Goal: Task Accomplishment & Management: Use online tool/utility

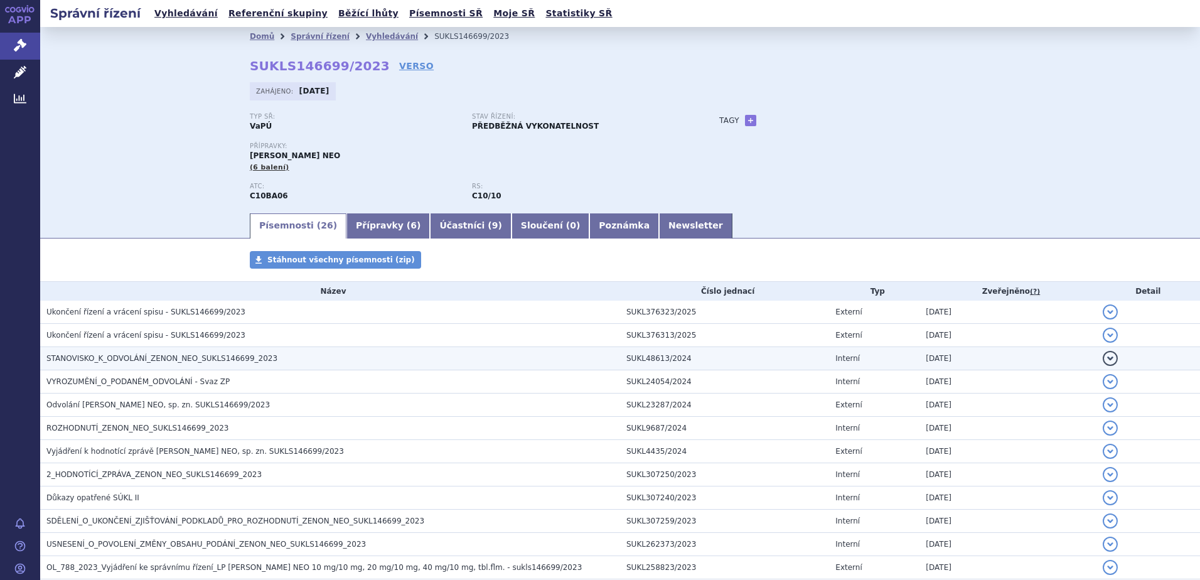
click at [153, 357] on span "STANOVISKO_K_ODVOLÁNÍ_ZENON_NEO_SUKLS146699_2023" at bounding box center [161, 358] width 231 height 9
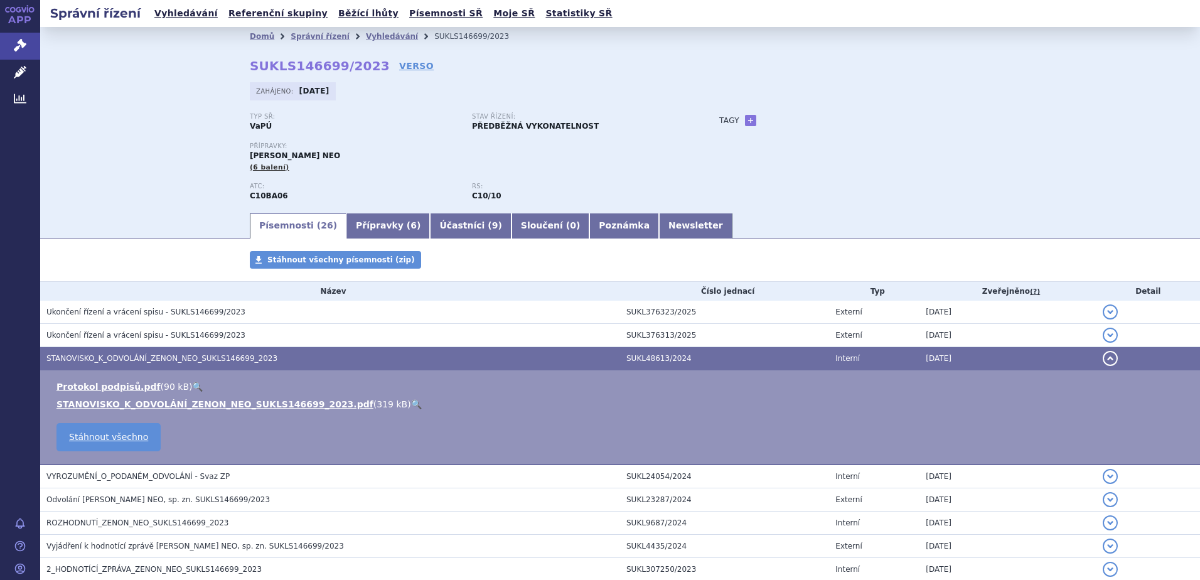
click at [411, 403] on link "🔍" at bounding box center [416, 404] width 11 height 10
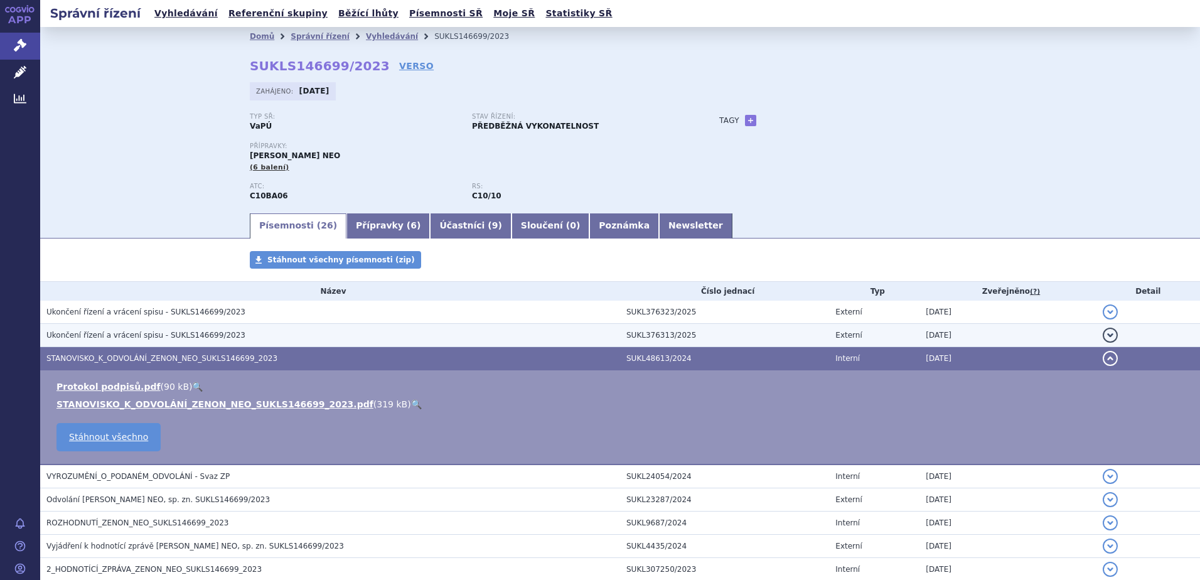
click at [131, 334] on span "Ukončení řízení a vrácení spisu - SUKLS146699/2023" at bounding box center [145, 335] width 199 height 9
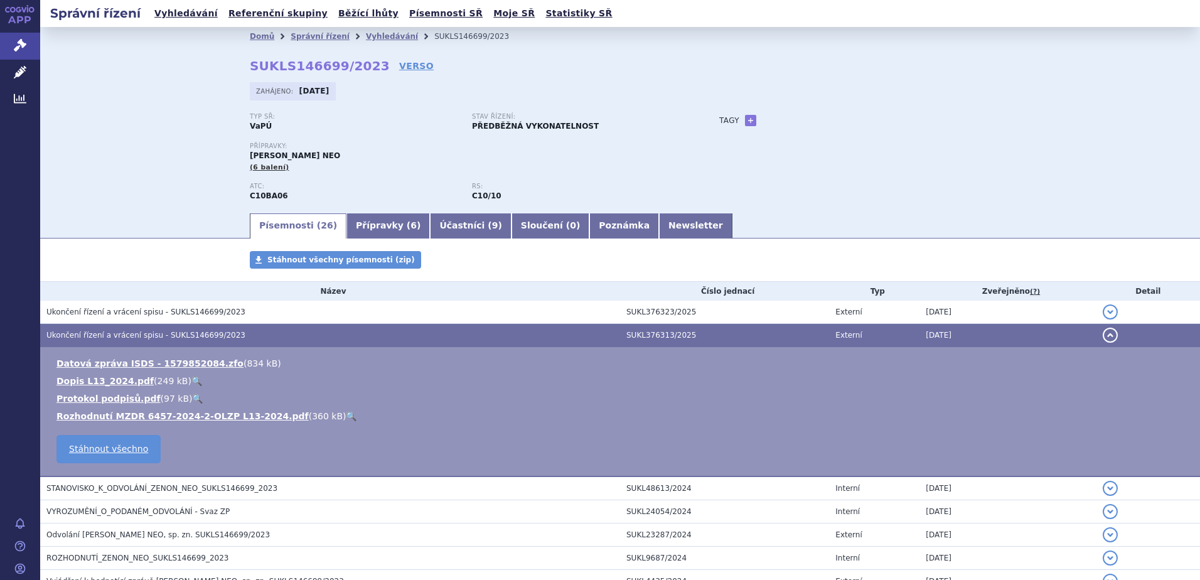
click at [346, 416] on link "🔍" at bounding box center [351, 416] width 11 height 10
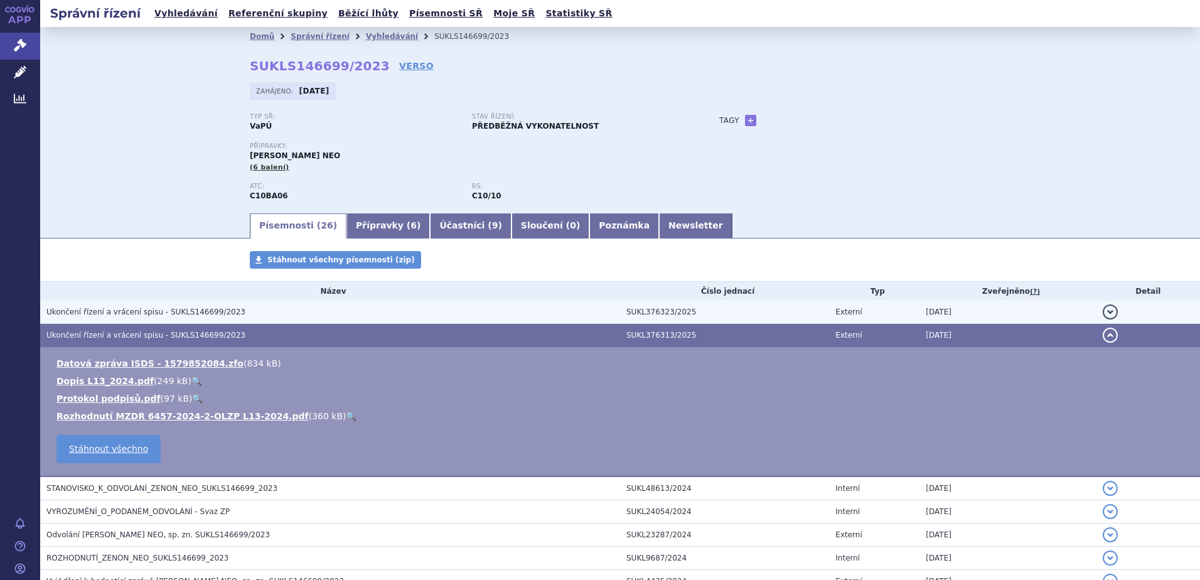
click at [210, 313] on span "Ukončení řízení a vrácení spisu - SUKLS146699/2023" at bounding box center [145, 312] width 199 height 9
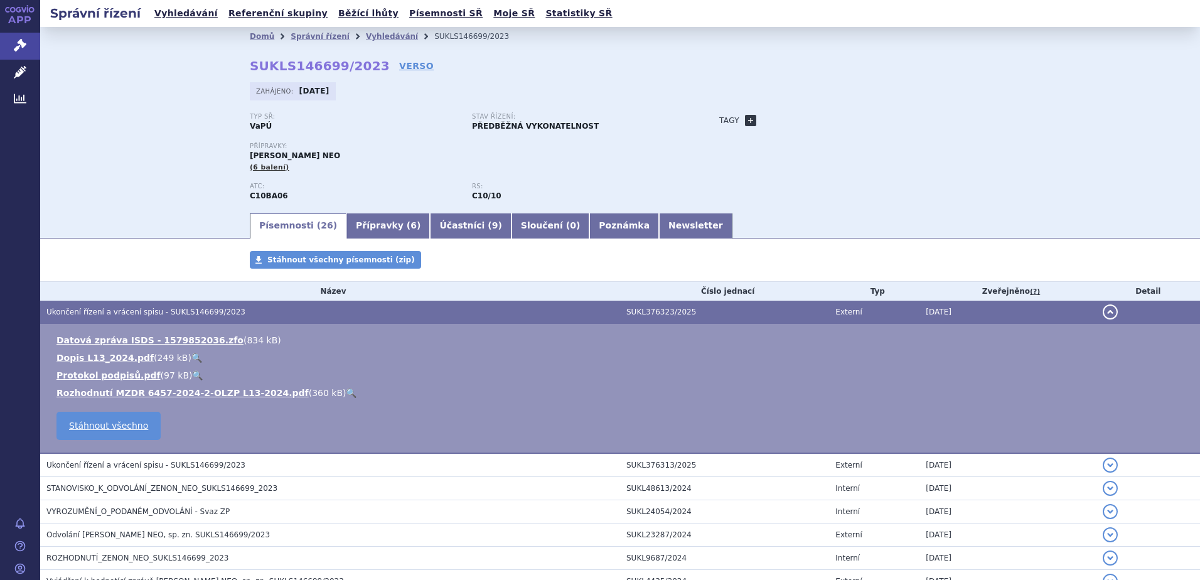
click at [747, 116] on link "+" at bounding box center [750, 120] width 11 height 11
click at [768, 119] on span at bounding box center [807, 120] width 90 height 16
type input "Zenon VaPÚ - vráceno z MZ"
select select "Zenon VaPÚ - vráceno z MZ"
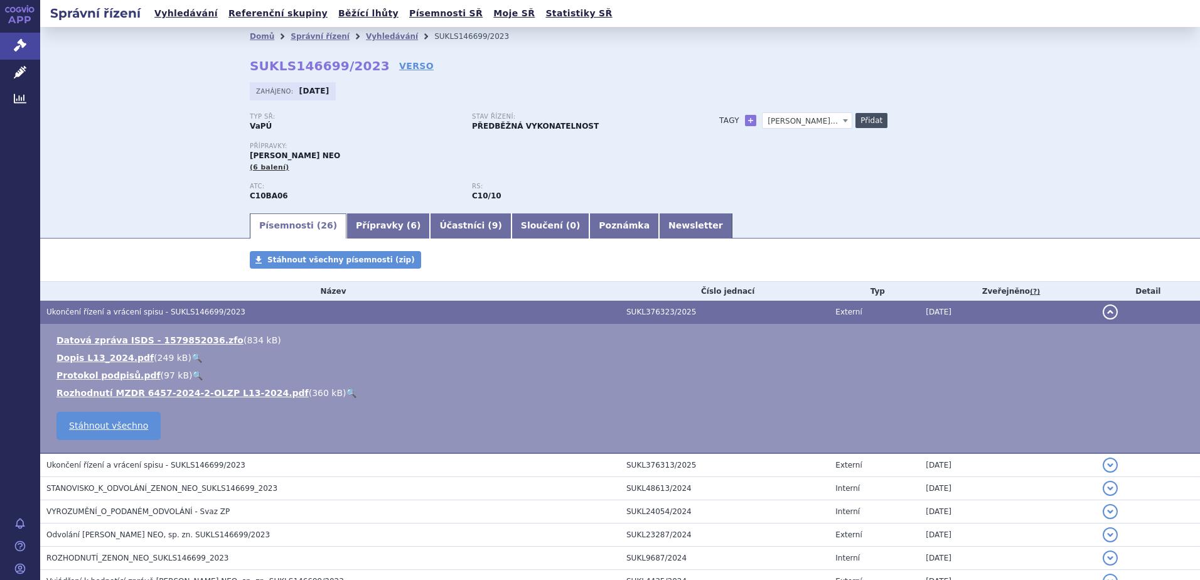
click at [866, 119] on button "Přidat" at bounding box center [872, 120] width 32 height 15
select select
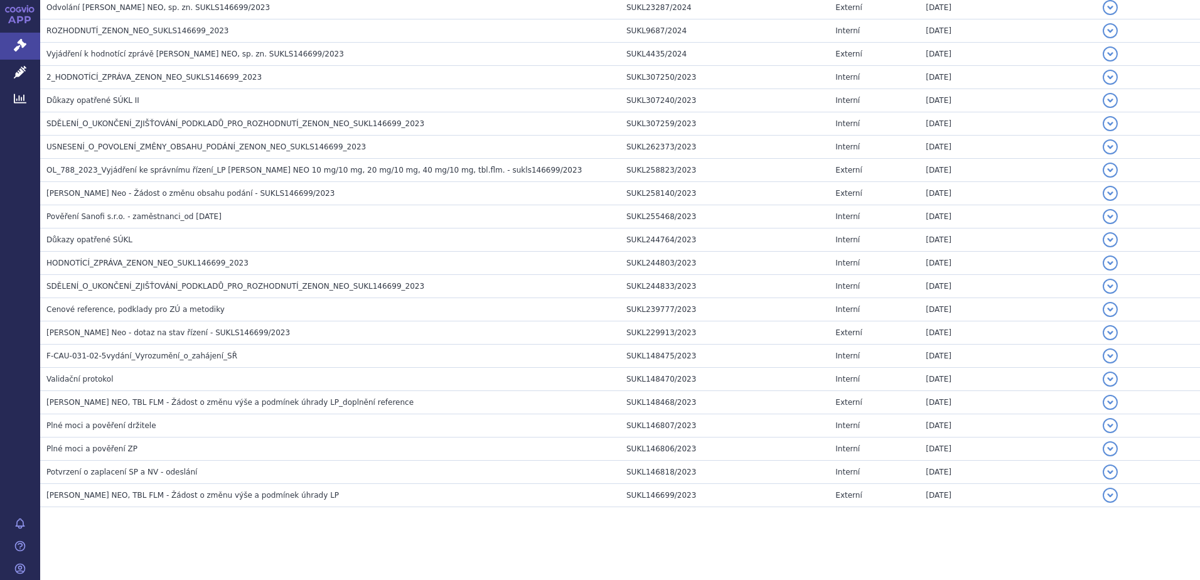
scroll to position [530, 0]
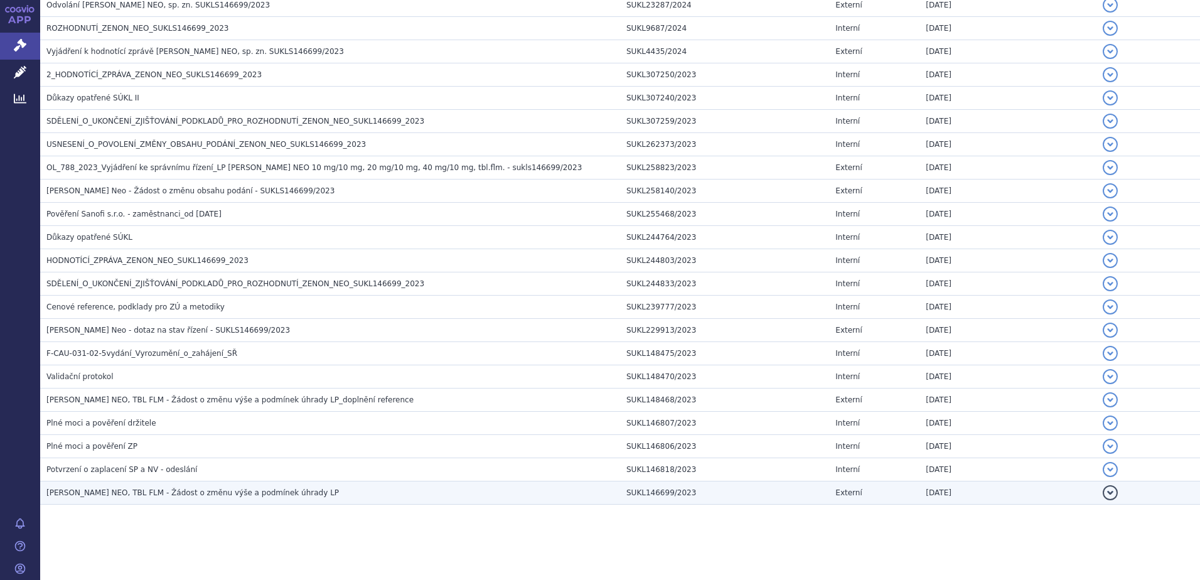
click at [176, 495] on span "ZENON NEO, TBL FLM - Žádost o změnu výše a podmínek úhrady LP" at bounding box center [192, 492] width 293 height 9
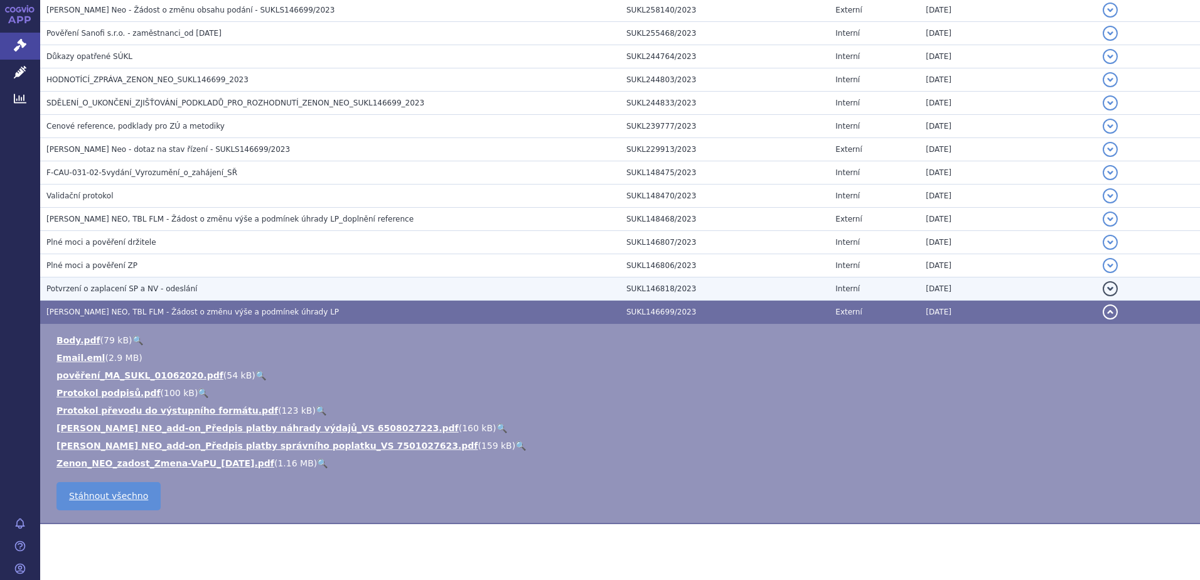
scroll to position [588, 0]
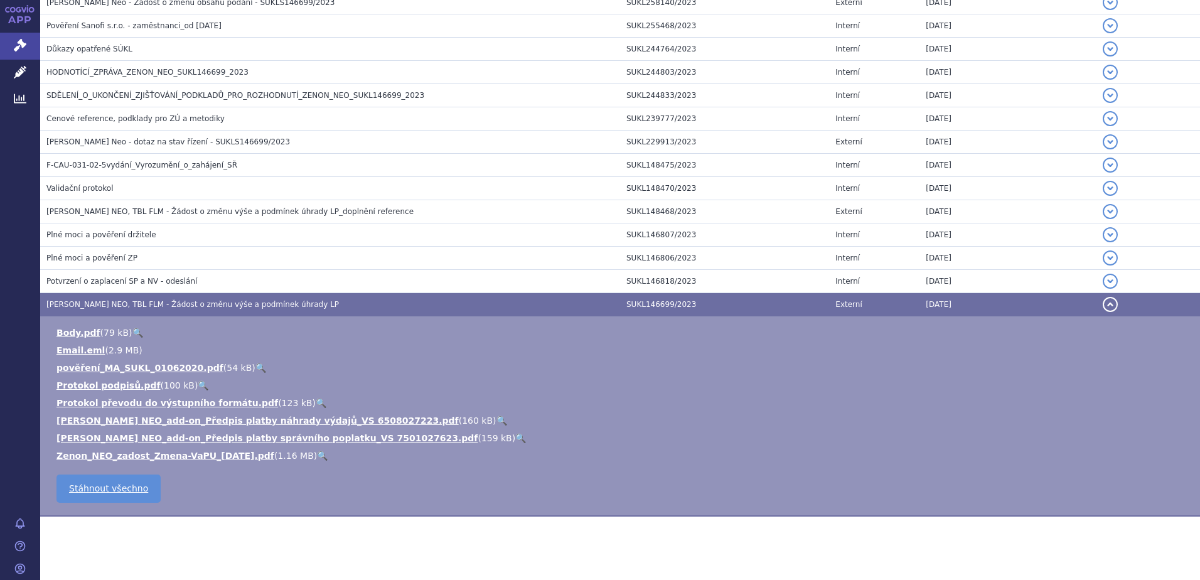
click at [317, 456] on link "🔍" at bounding box center [322, 456] width 11 height 10
